Goal: Task Accomplishment & Management: Use online tool/utility

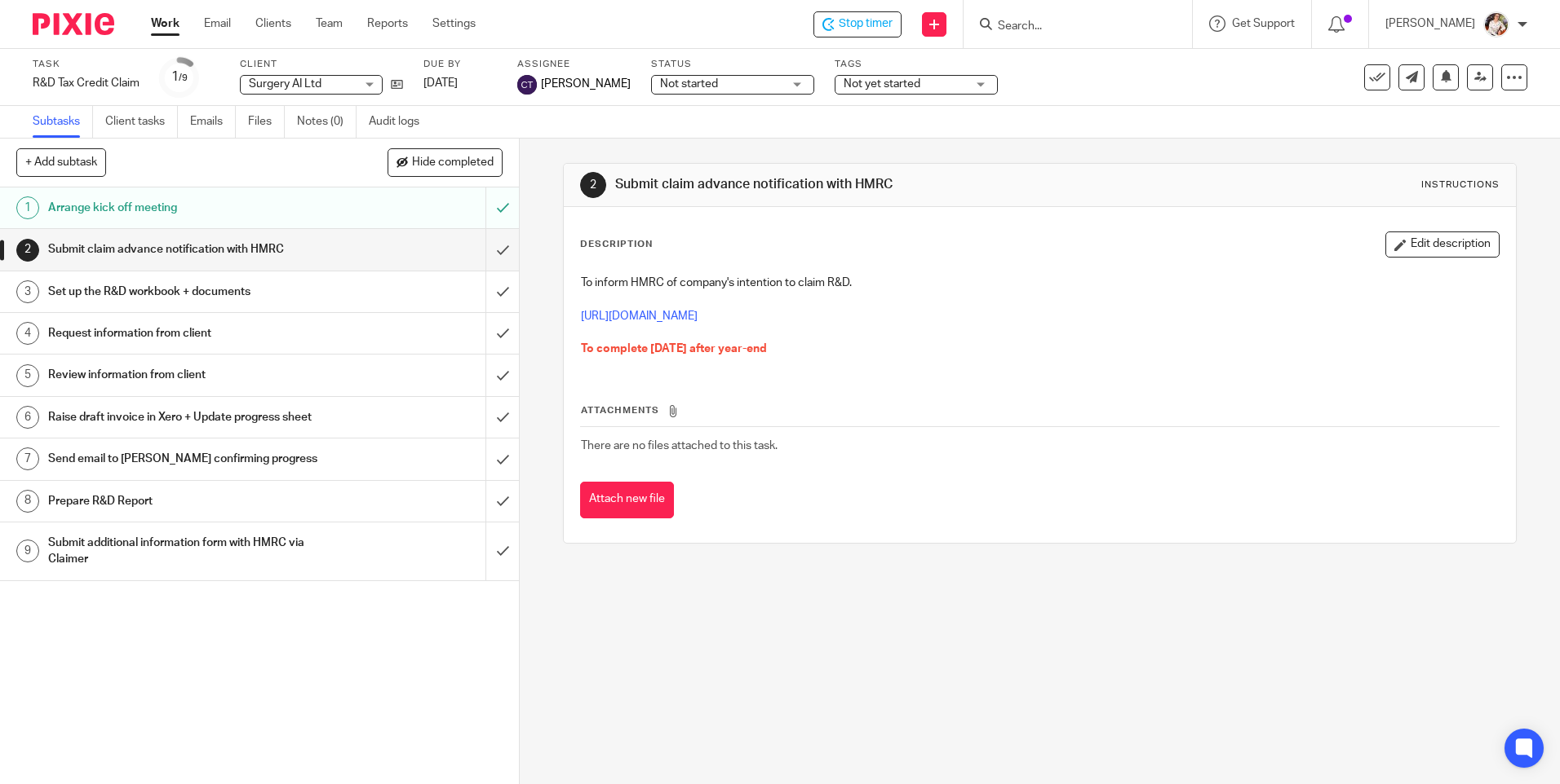
click at [131, 309] on link "3 Set up the R&D workbook + documents" at bounding box center [242, 292] width 485 height 41
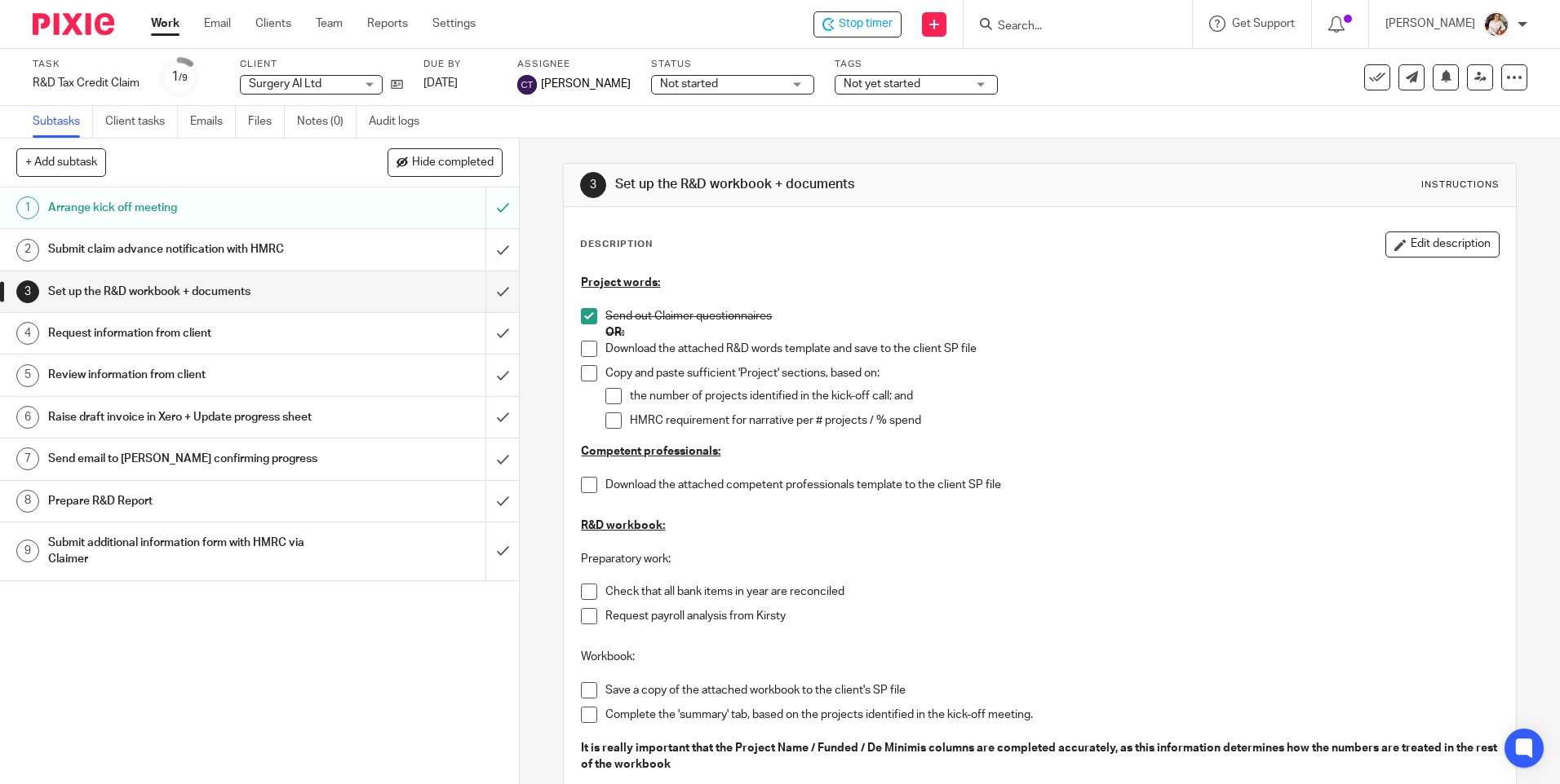
click at [573, 590] on div "Project words: Send out Claimer questionnaires OR: Download the attached R&D wo…" at bounding box center [1039, 752] width 933 height 971
drag, startPoint x: 581, startPoint y: 583, endPoint x: 598, endPoint y: 619, distance: 39.8
click at [582, 583] on p at bounding box center [1039, 576] width 917 height 16
click at [592, 590] on span at bounding box center [589, 592] width 16 height 16
click at [590, 617] on span at bounding box center [589, 617] width 16 height 16
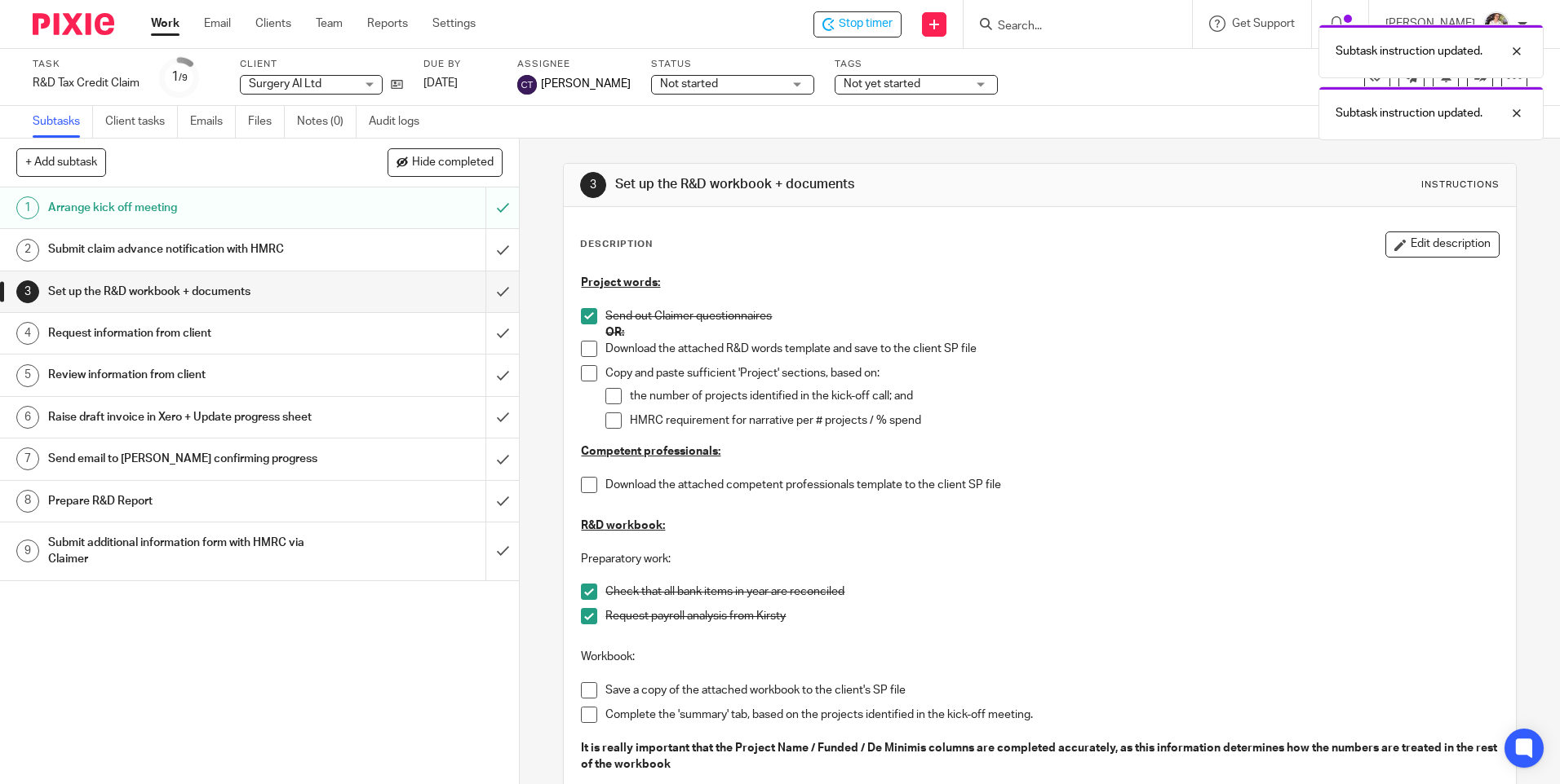
click at [587, 714] on span at bounding box center [589, 715] width 16 height 16
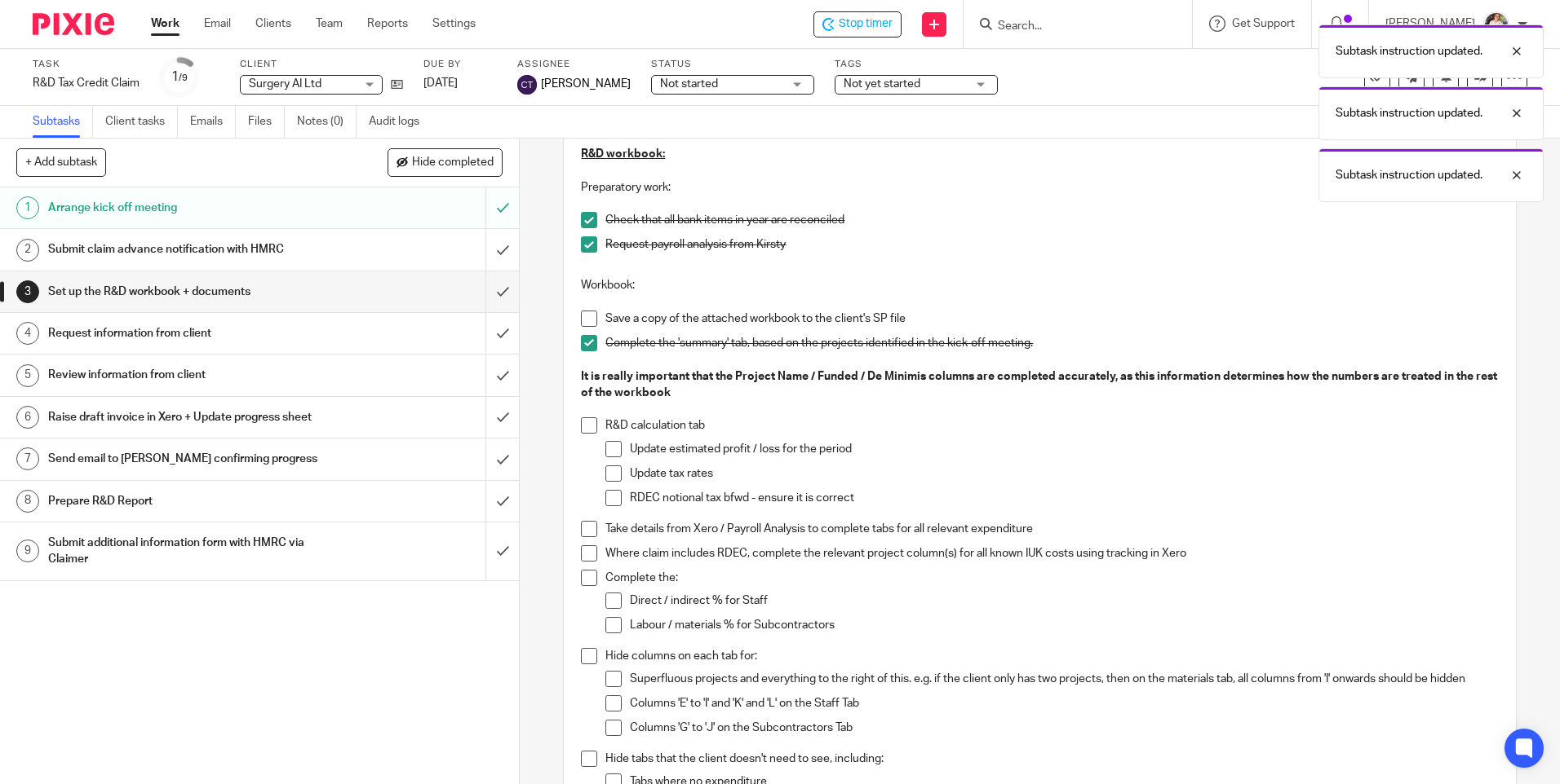
scroll to position [408, 0]
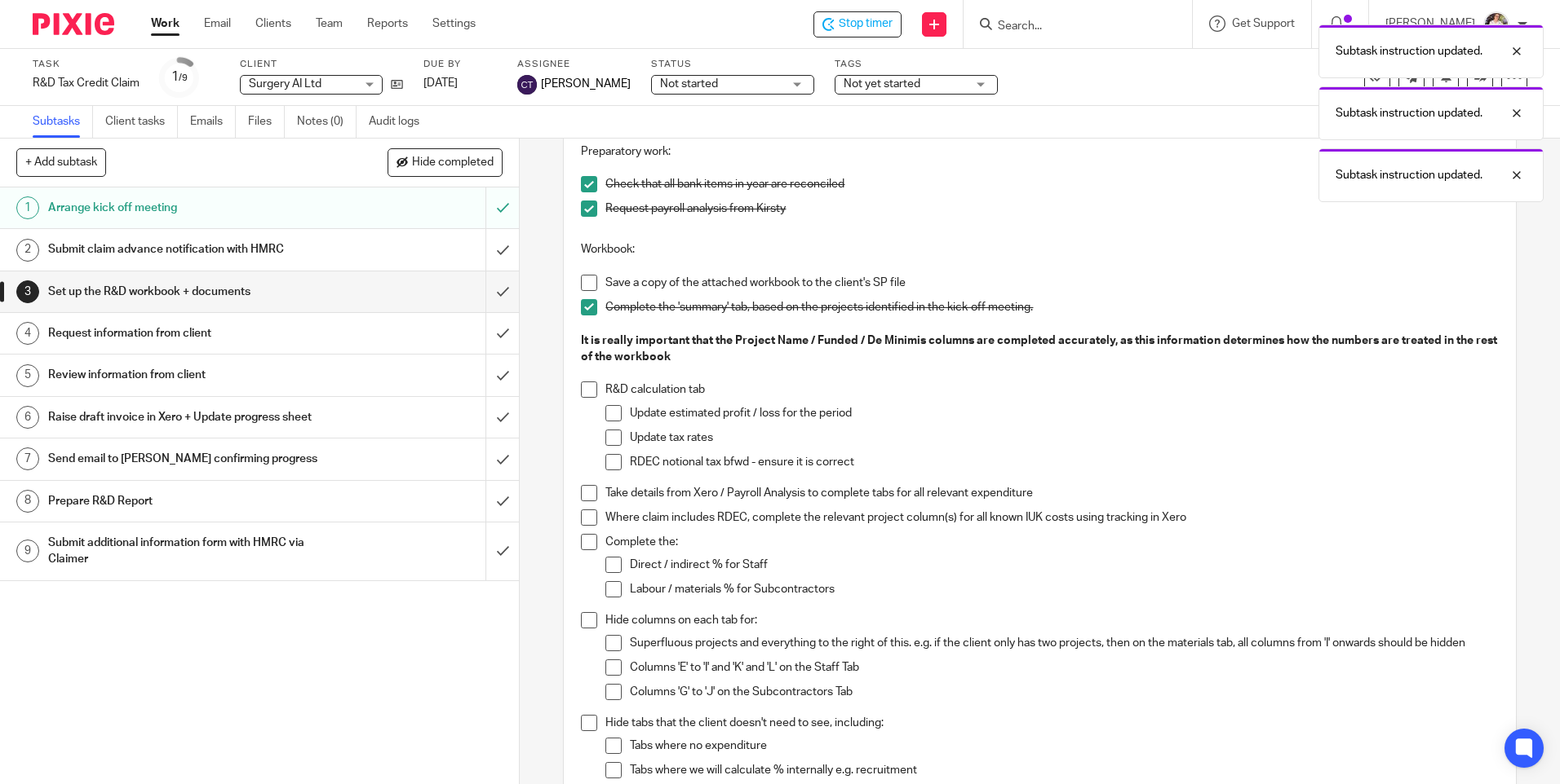
click at [581, 287] on span at bounding box center [589, 282] width 16 height 16
click at [590, 494] on span at bounding box center [589, 493] width 16 height 16
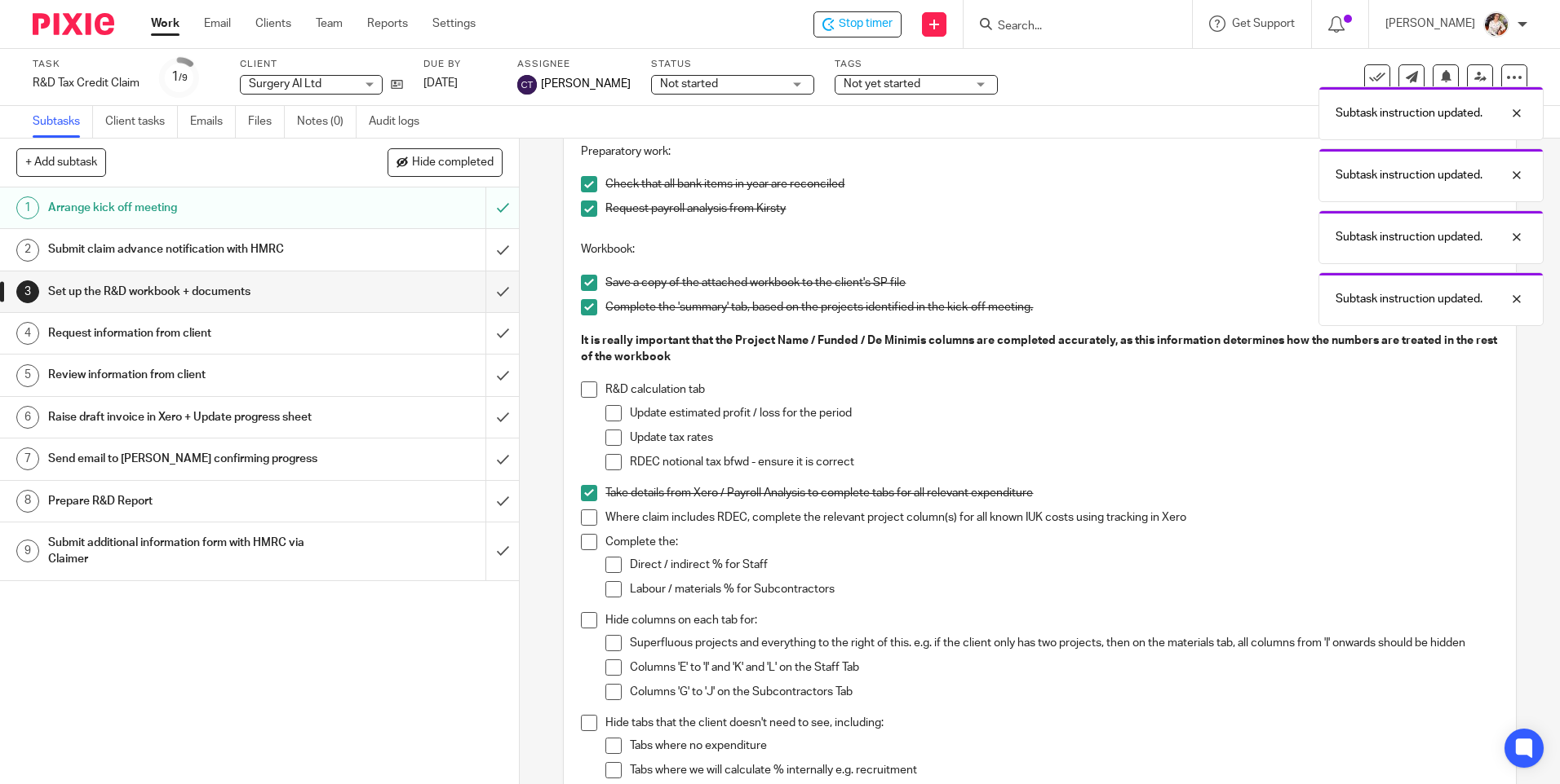
click at [924, 81] on div "Subtask instruction updated. Subtask instruction updated. Subtask instruction u…" at bounding box center [1162, 171] width 763 height 310
click at [974, 85] on div "Subtask instruction updated. Subtask instruction updated. Subtask instruction u…" at bounding box center [1162, 140] width 763 height 248
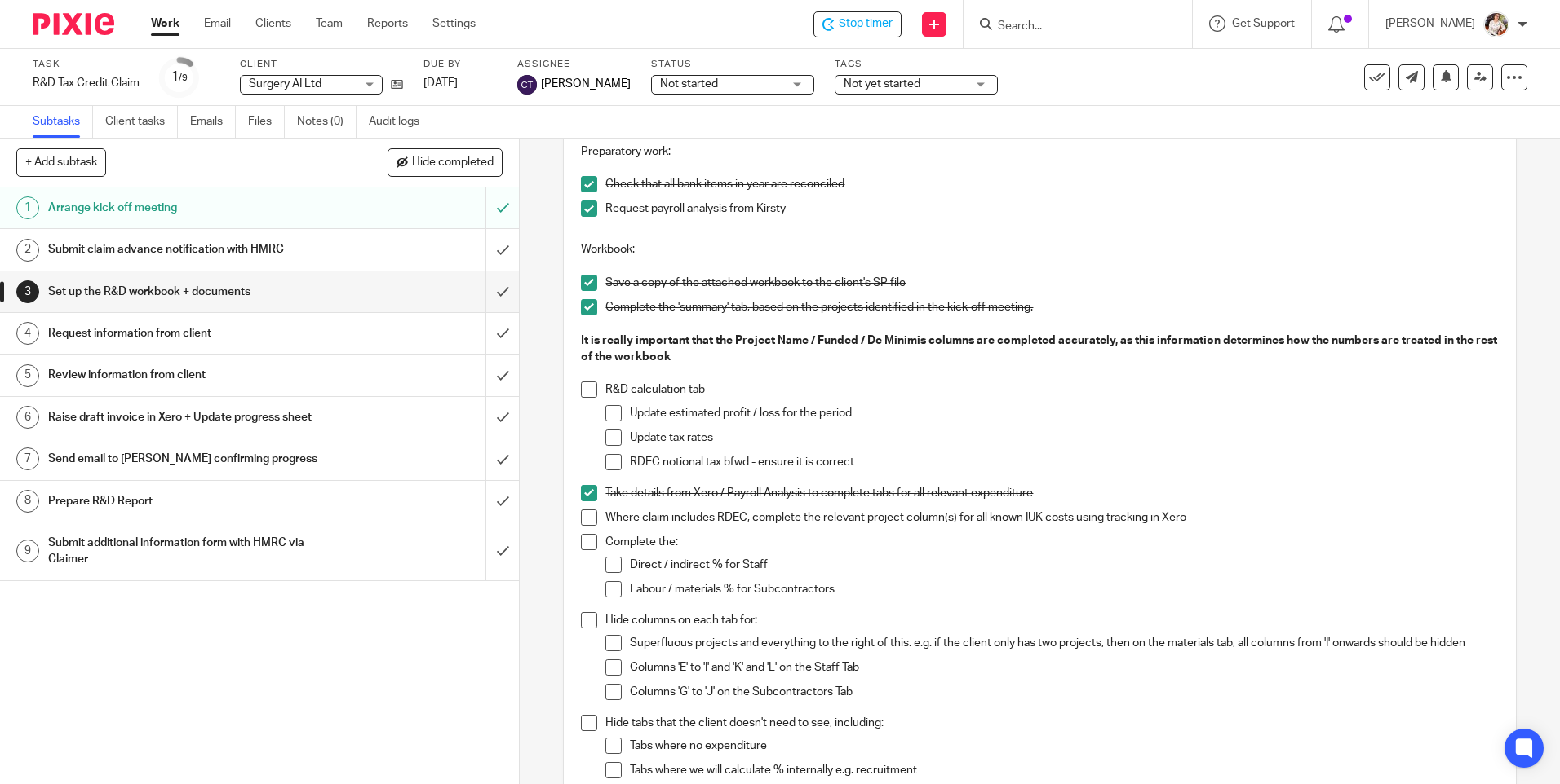
click at [957, 91] on span "Not yet started" at bounding box center [904, 84] width 122 height 17
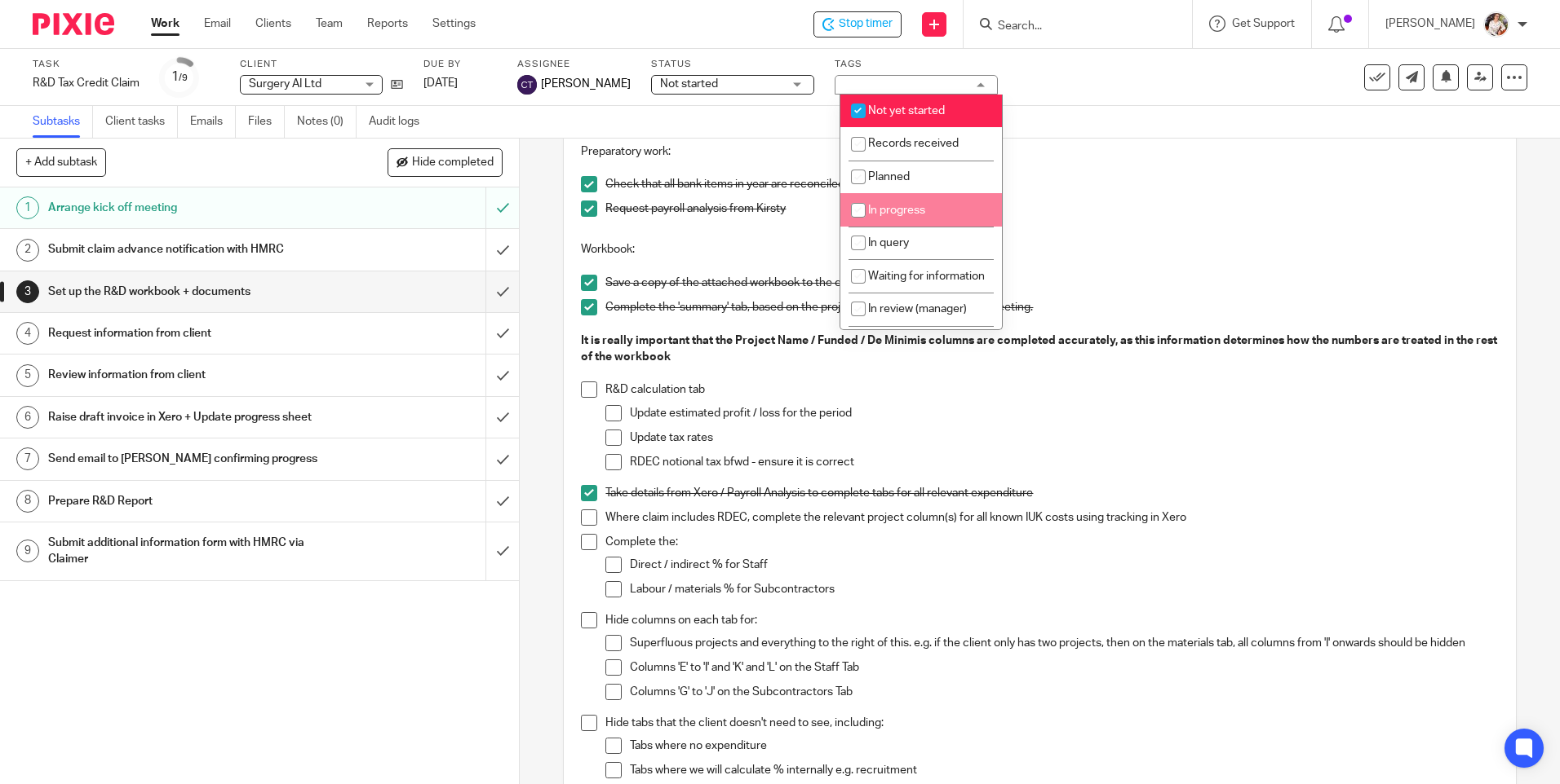
click at [915, 207] on span "In progress" at bounding box center [897, 210] width 57 height 12
checkbox input "true"
click at [910, 101] on li "Not yet started" at bounding box center [920, 111] width 161 height 34
checkbox input "false"
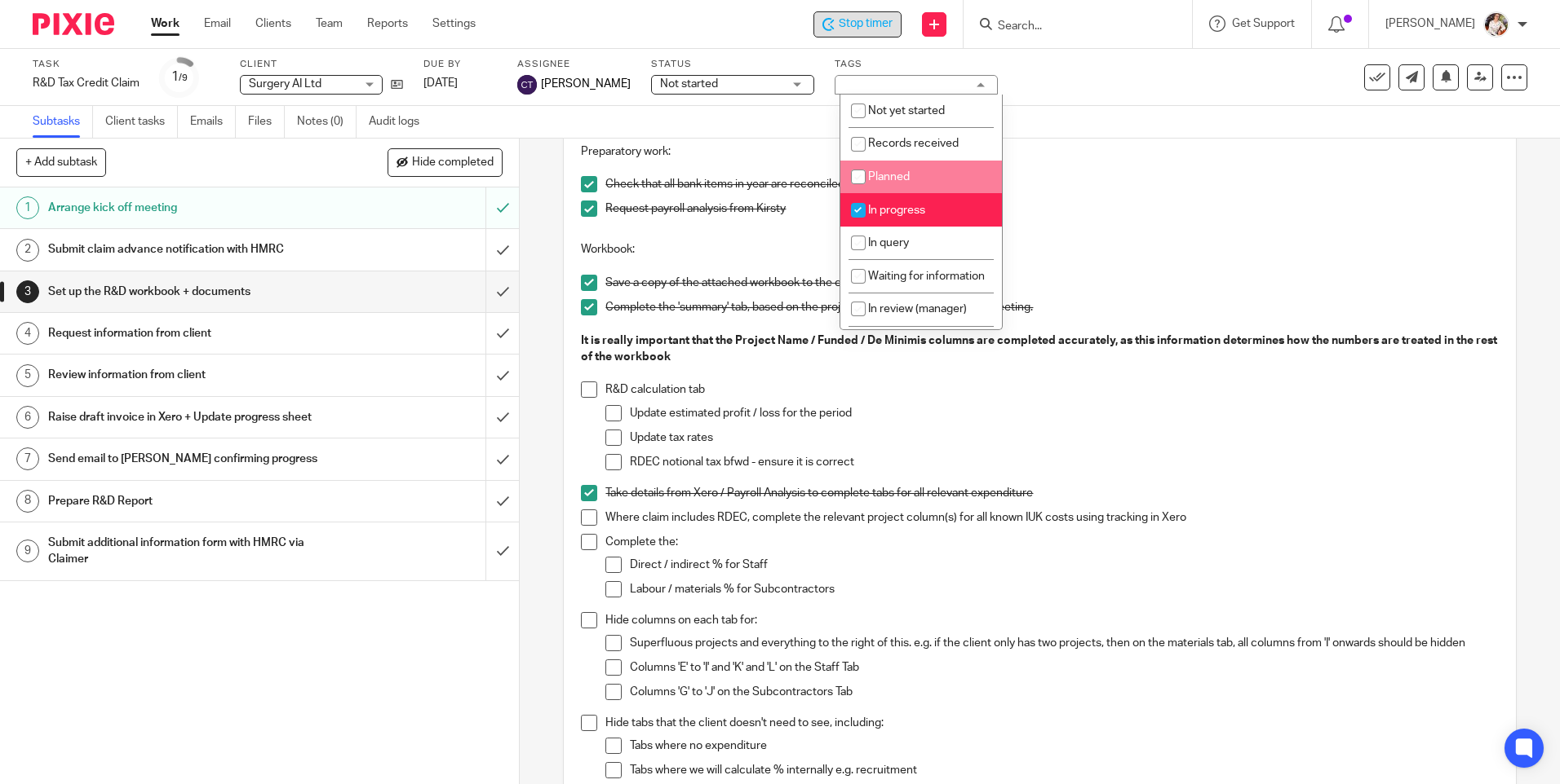
click at [869, 18] on span "Stop timer" at bounding box center [866, 23] width 53 height 17
